Goal: Information Seeking & Learning: Learn about a topic

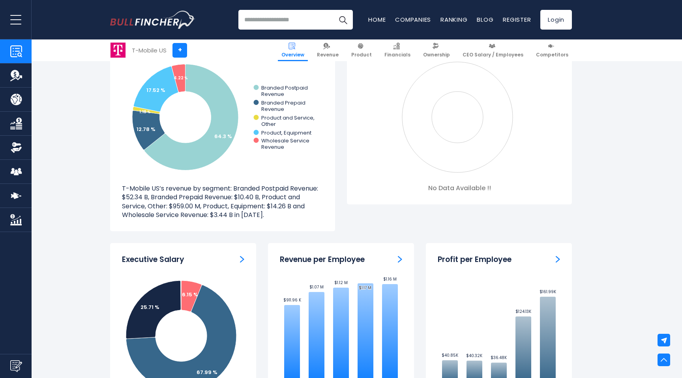
scroll to position [771, 0]
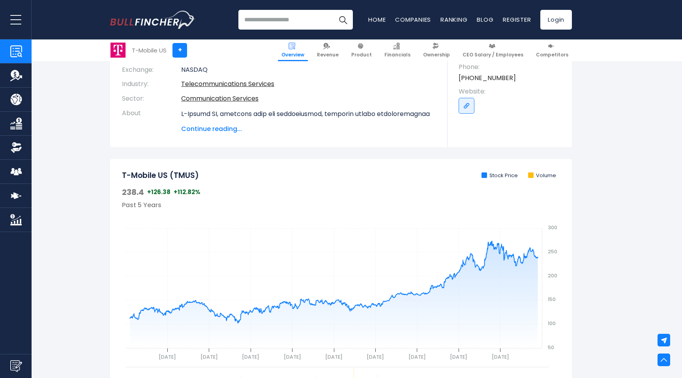
scroll to position [156, 0]
click at [223, 132] on span "Continue reading..." at bounding box center [308, 128] width 255 height 9
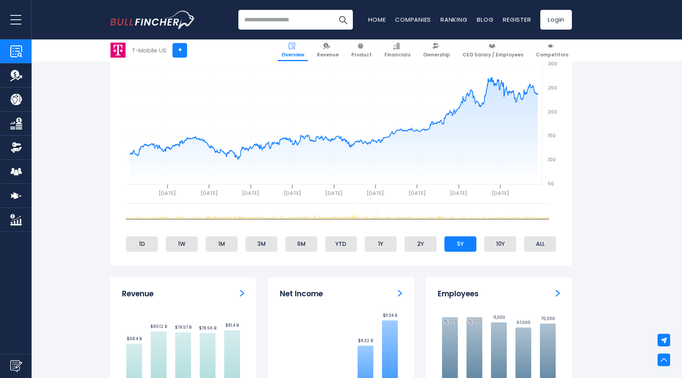
scroll to position [448, 0]
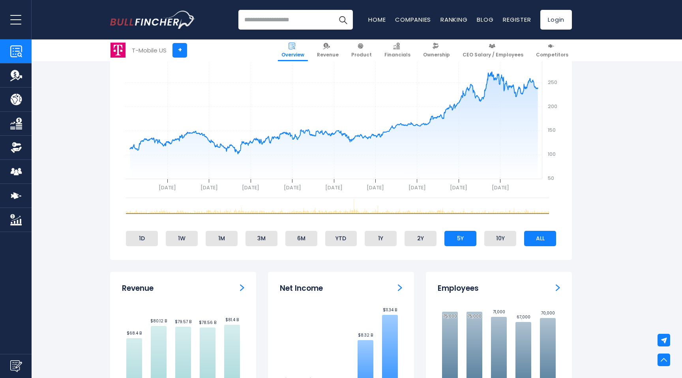
click at [538, 240] on li "ALL" at bounding box center [540, 238] width 32 height 15
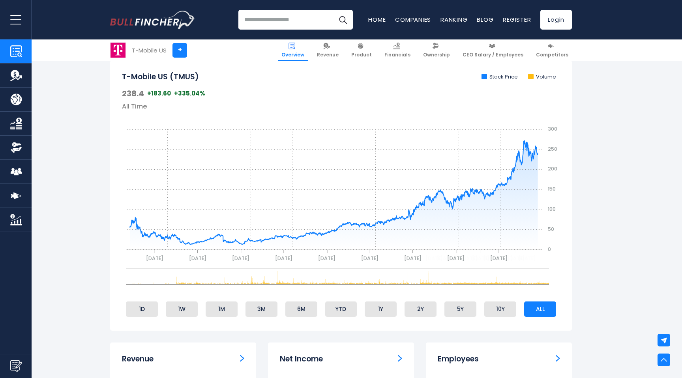
scroll to position [375, 0]
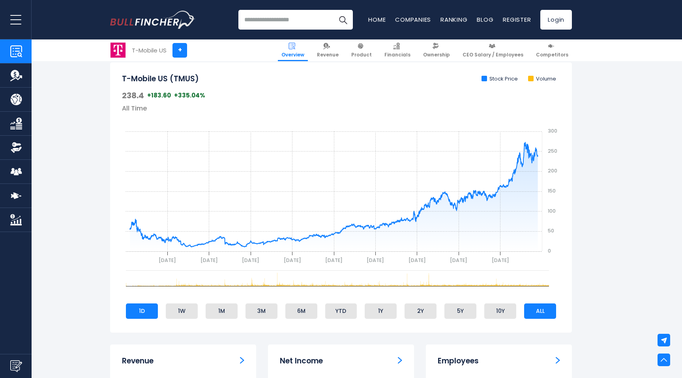
click at [148, 313] on li "1D" at bounding box center [142, 311] width 32 height 15
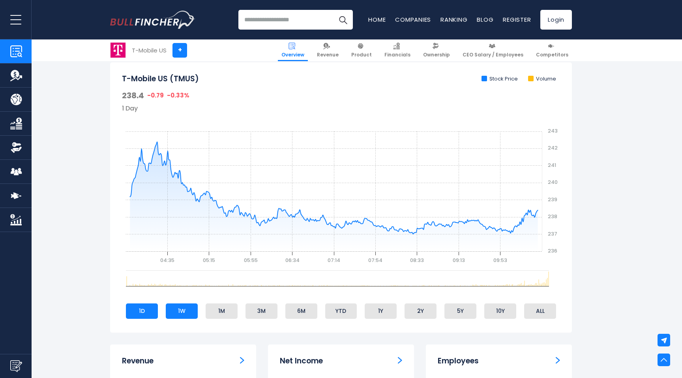
click at [184, 309] on li "1W" at bounding box center [182, 311] width 32 height 15
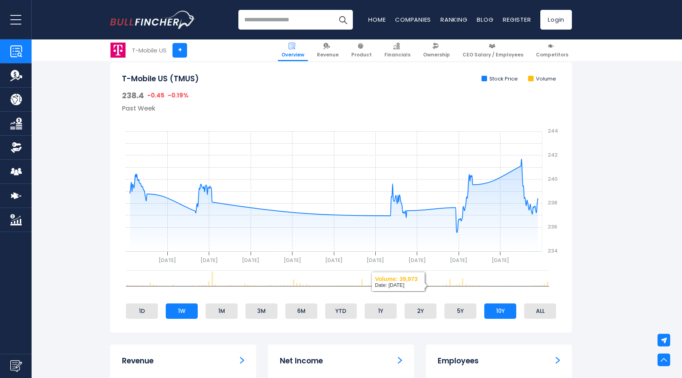
click at [501, 317] on li "10Y" at bounding box center [500, 311] width 32 height 15
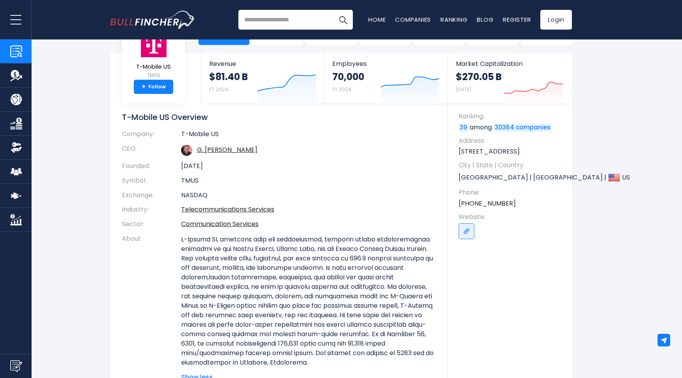
scroll to position [0, 0]
